Goal: Find specific page/section: Find specific page/section

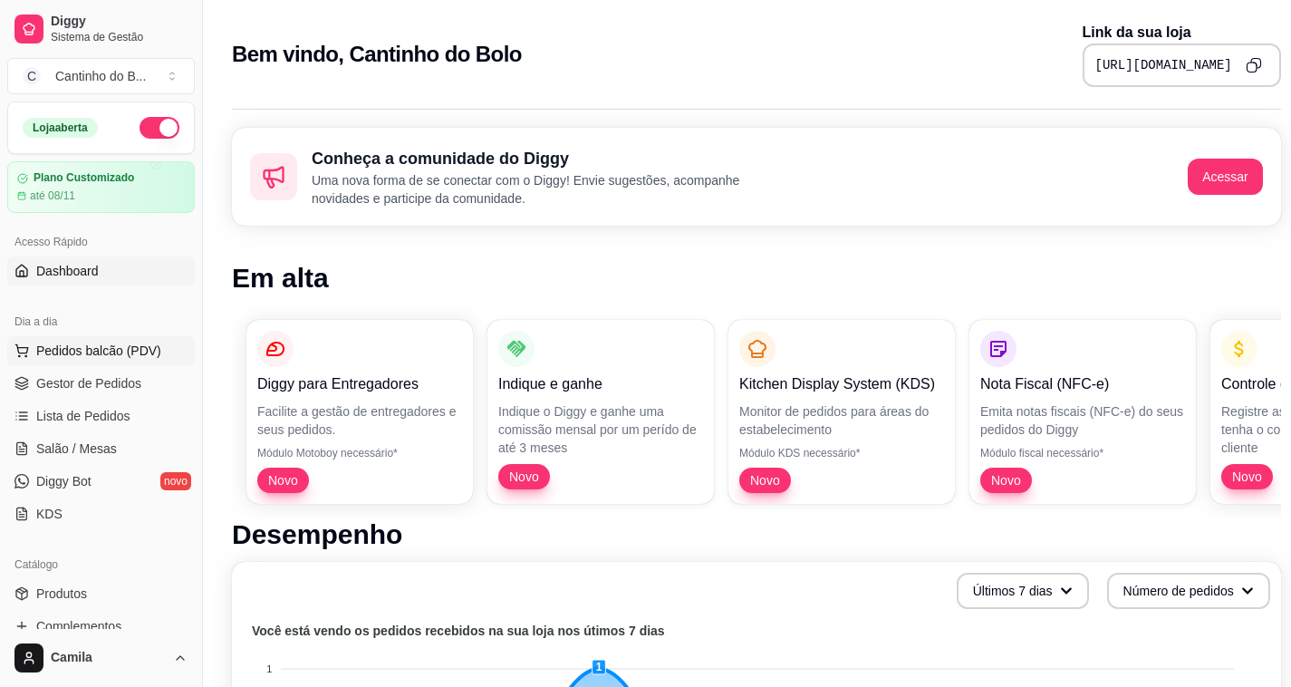
click at [98, 358] on span "Pedidos balcão (PDV)" at bounding box center [98, 350] width 125 height 18
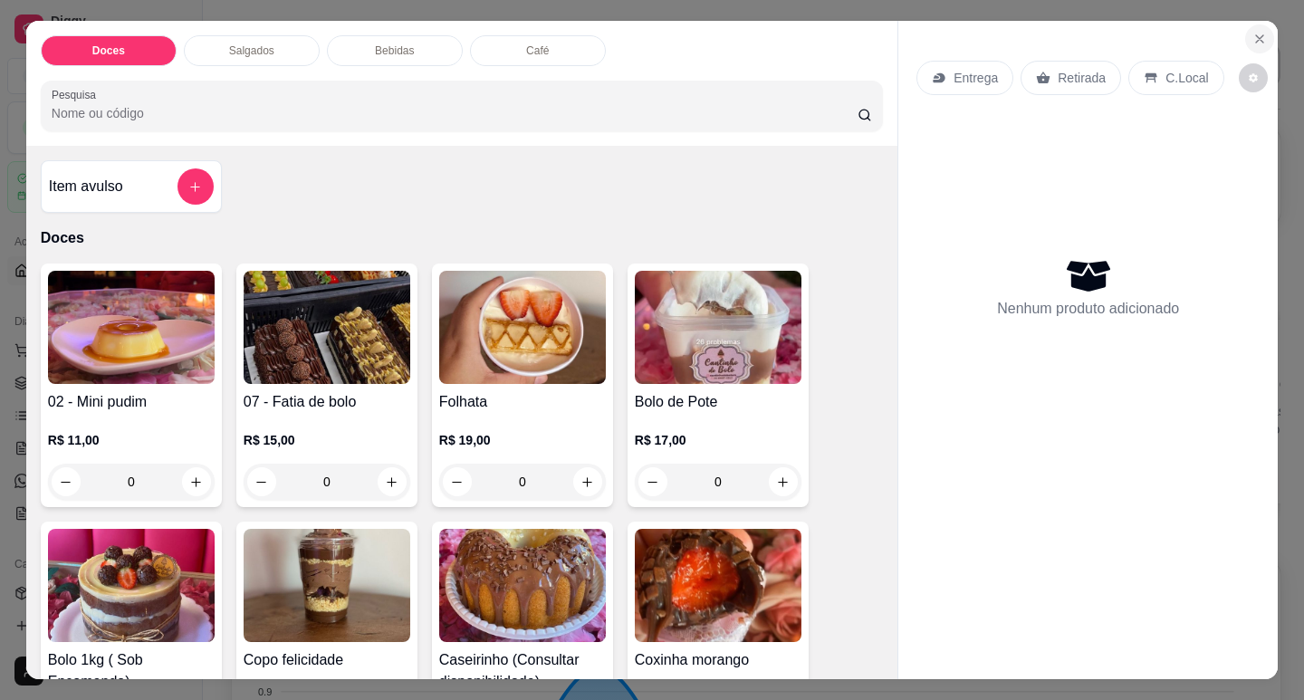
click at [1245, 38] on button "Close" at bounding box center [1259, 38] width 29 height 29
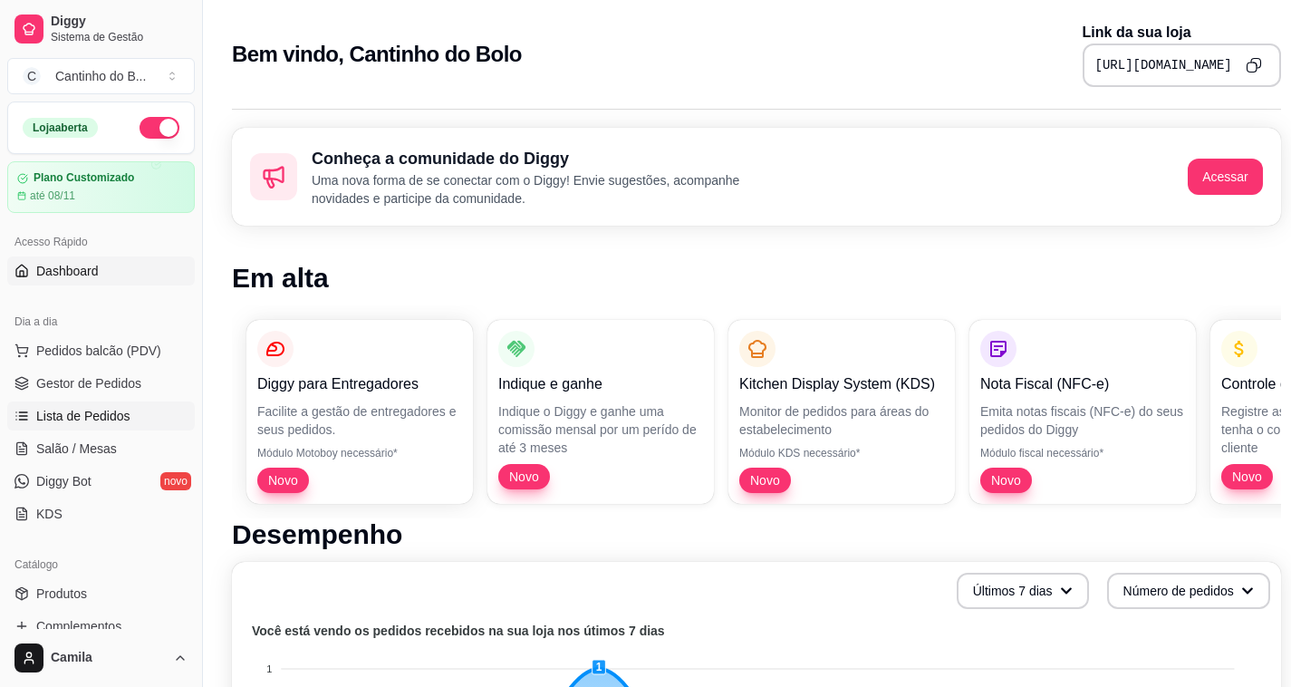
click at [59, 421] on span "Lista de Pedidos" at bounding box center [83, 416] width 94 height 18
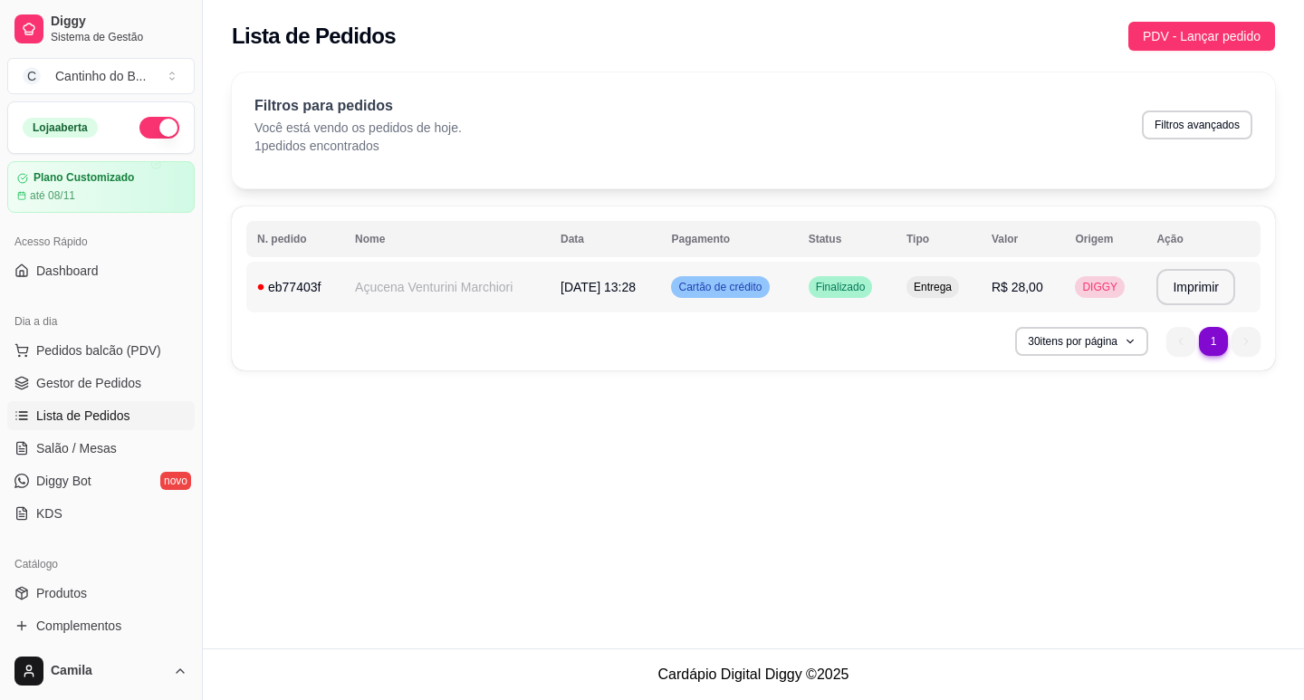
click at [1111, 281] on span "DIGGY" at bounding box center [1100, 287] width 43 height 14
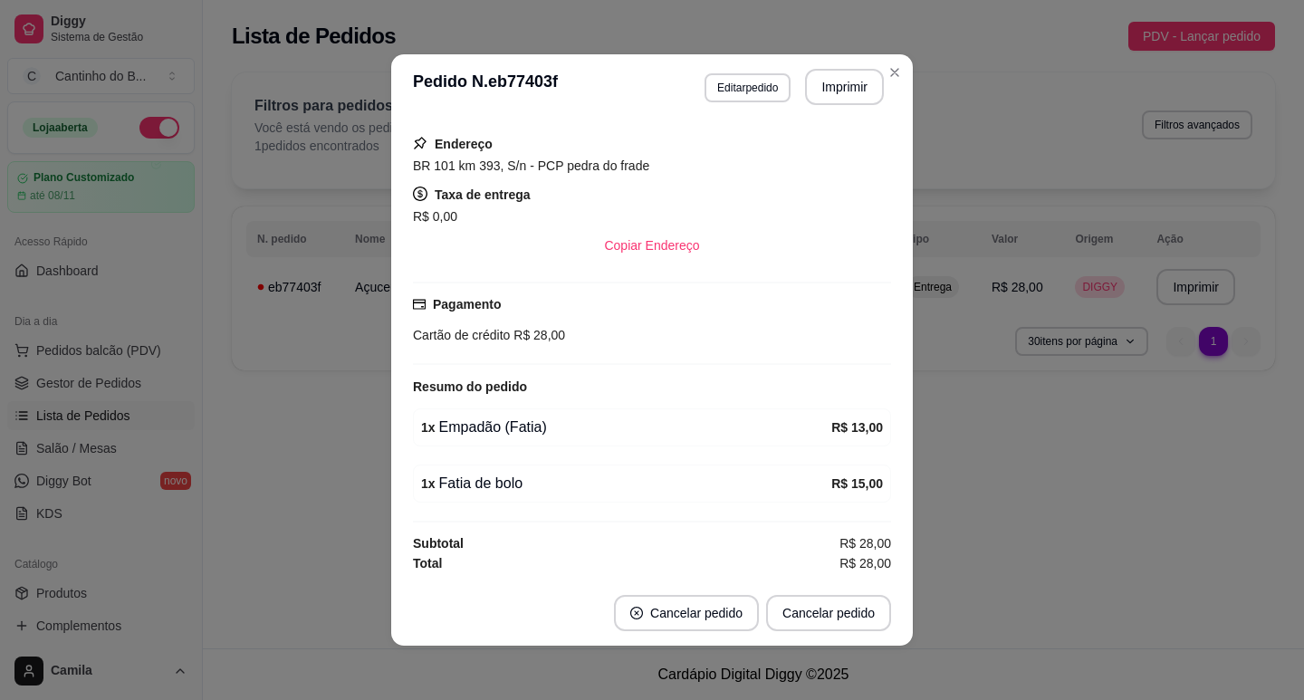
scroll to position [4, 0]
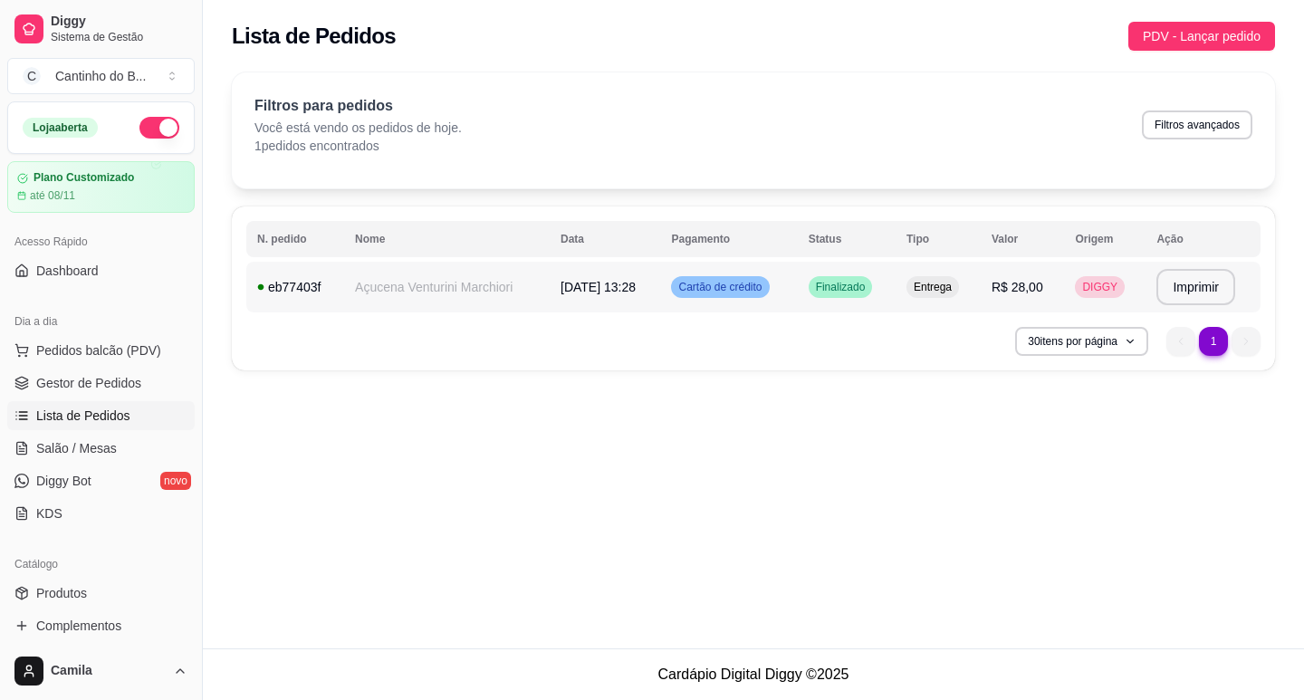
click at [1047, 693] on main "**********" at bounding box center [753, 350] width 1101 height 700
